Goal: Use online tool/utility: Utilize a website feature to perform a specific function

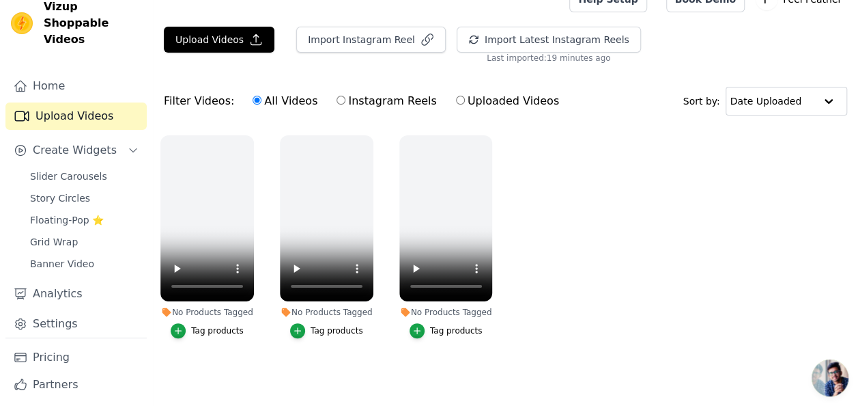
scroll to position [29, 0]
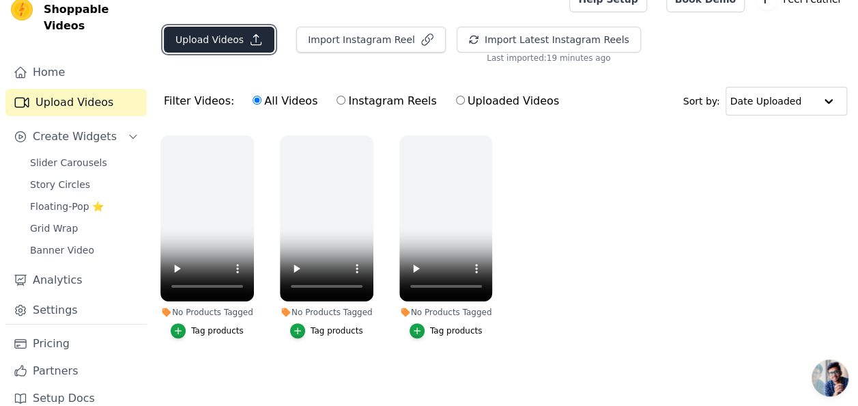
click at [231, 35] on button "Upload Videos" at bounding box center [219, 40] width 111 height 26
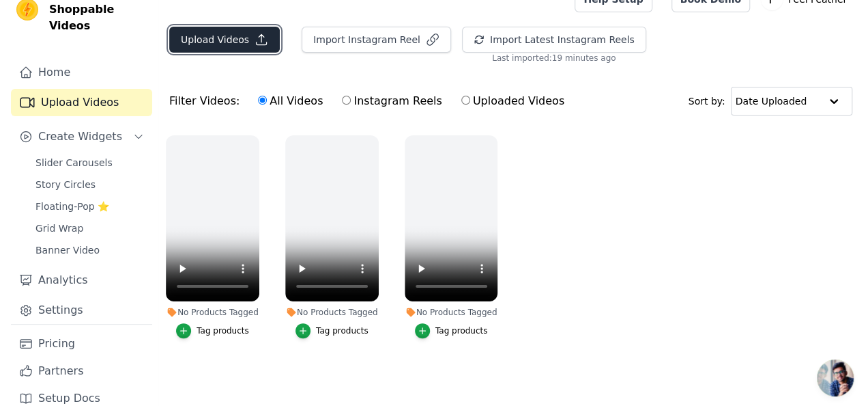
scroll to position [0, 0]
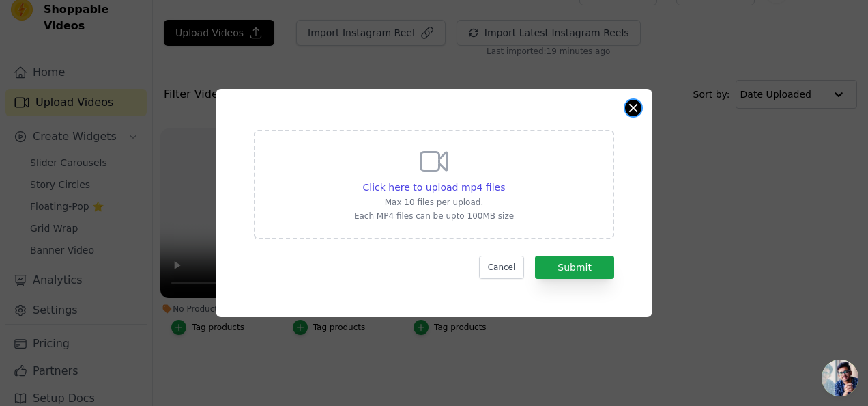
click at [632, 107] on button "Close modal" at bounding box center [633, 108] width 16 height 16
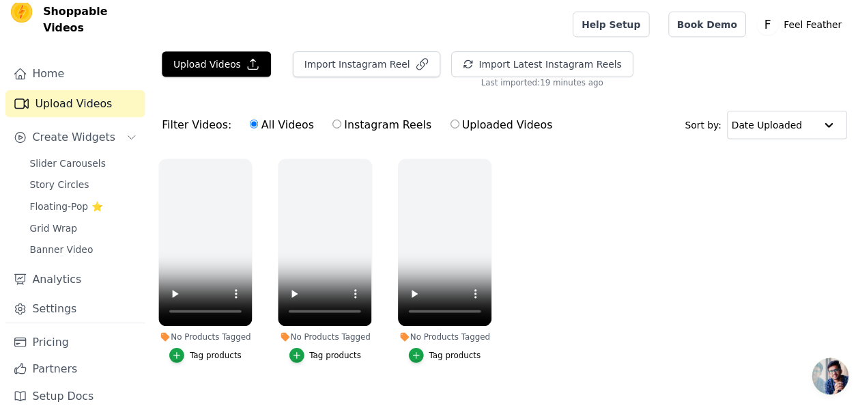
scroll to position [29, 0]
